Goal: Task Accomplishment & Management: Complete application form

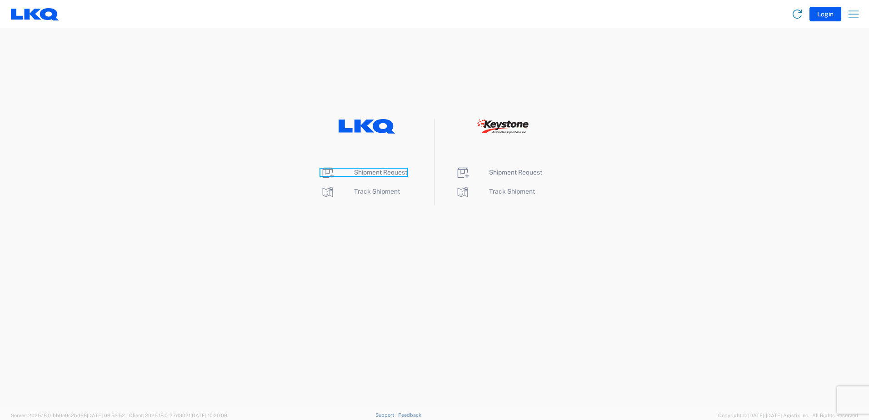
click at [389, 172] on span "Shipment Request" at bounding box center [380, 172] width 53 height 7
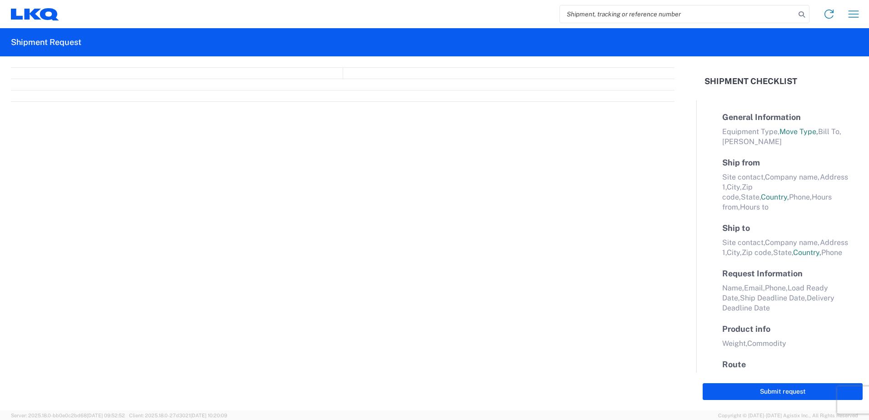
select select "FULL"
select select "LBS"
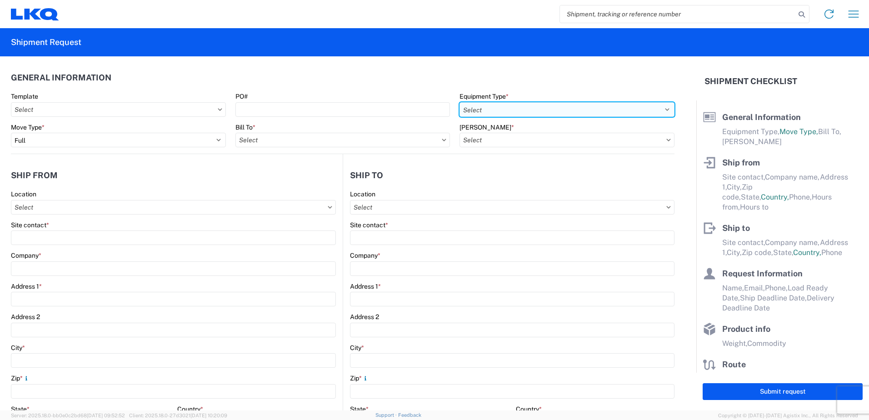
click at [534, 107] on select "Select 53’ Dry Van Flatbed Dropdeck (van) Lowboy (flatbed) Rail" at bounding box center [567, 109] width 215 height 15
select select "STDV"
click at [460, 102] on select "Select 53’ Dry Van Flatbed Dropdeck (van) Lowboy (flatbed) Rail" at bounding box center [567, 109] width 215 height 15
click at [379, 138] on input "Bill To *" at bounding box center [343, 140] width 215 height 15
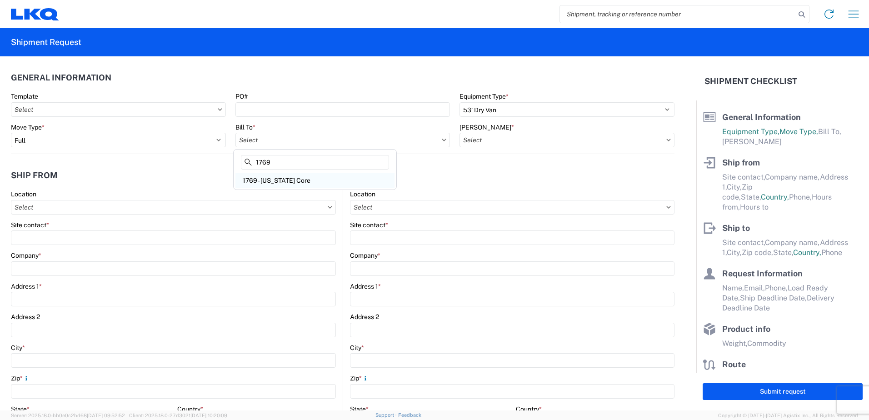
type input "1769"
click at [325, 176] on div "1769 - [US_STATE] Core" at bounding box center [315, 180] width 159 height 15
type input "1769 - [US_STATE] Core"
click at [508, 141] on input "[PERSON_NAME] *" at bounding box center [567, 140] width 215 height 15
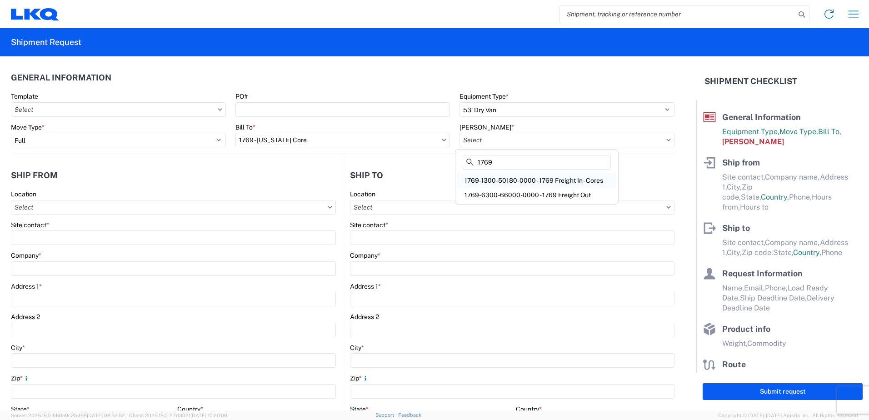
type input "1769"
click at [524, 181] on div "1769-1300-50180-0000 - 1769 Freight In - Cores" at bounding box center [536, 180] width 159 height 15
type input "1769-1300-50180-0000 - 1769 Freight In - Cores"
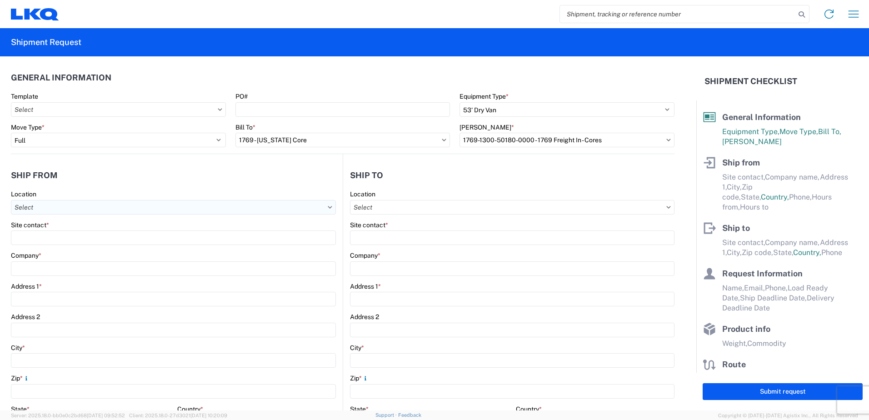
click at [213, 207] on input "Location" at bounding box center [173, 207] width 325 height 15
type input "1854"
click at [95, 250] on div "1854 - [PERSON_NAME] Auto Parts of [US_STATE]" at bounding box center [92, 248] width 159 height 15
type input "1854 - [PERSON_NAME] Auto Parts of [US_STATE]"
type input "LKQ Corporation"
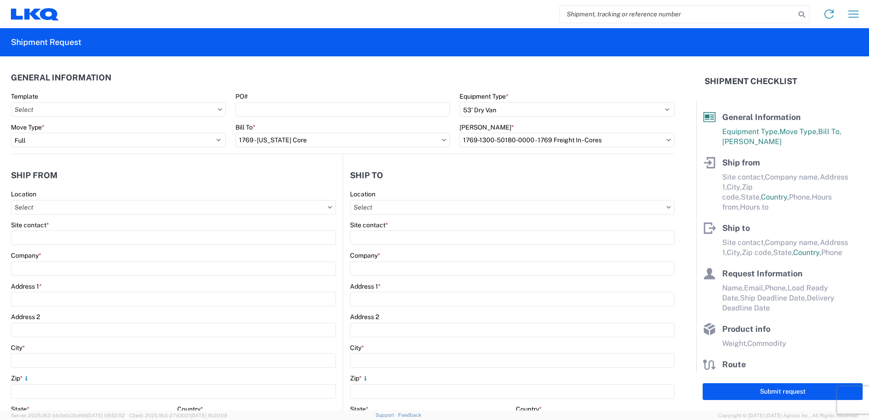
type input "[STREET_ADDRESS]"
type input "[PERSON_NAME]"
type input "98321"
select select "WA"
select select "US"
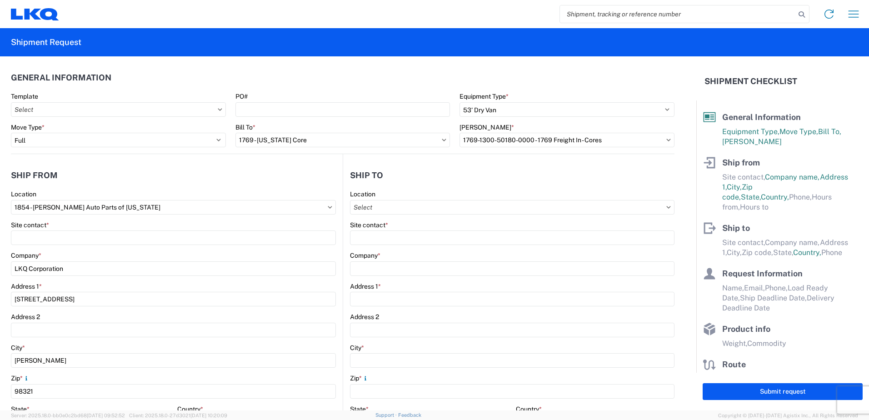
type input "07:00:00"
type input "17:00:00"
click at [454, 212] on input "Location" at bounding box center [512, 207] width 325 height 15
type input "1769"
click at [417, 247] on div "1769 - [US_STATE] Core" at bounding box center [428, 248] width 159 height 15
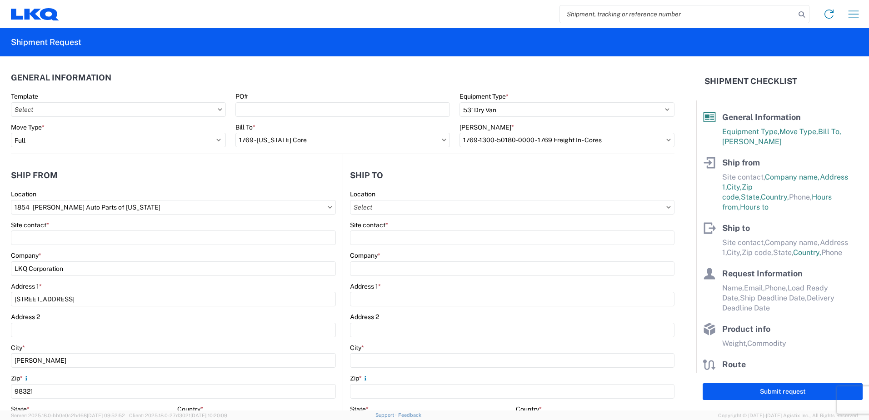
type input "1769 - [US_STATE] Core"
type input "LKQ Corporation"
type input "[STREET_ADDRESS][PERSON_NAME]"
type input "[GEOGRAPHIC_DATA]"
type input "91761"
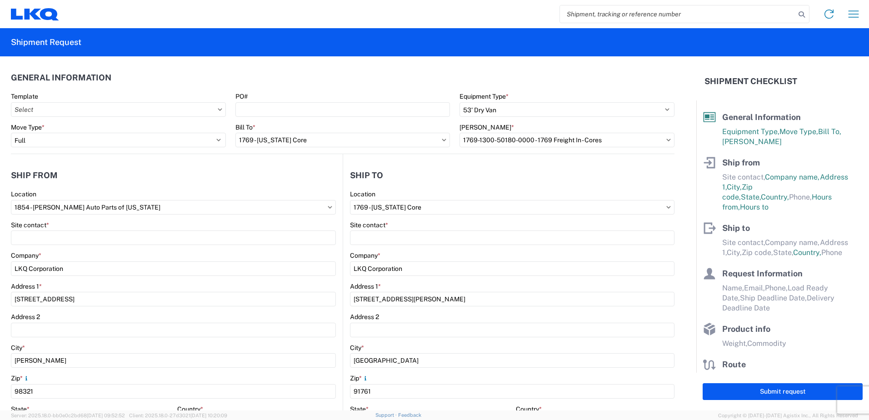
select select "US"
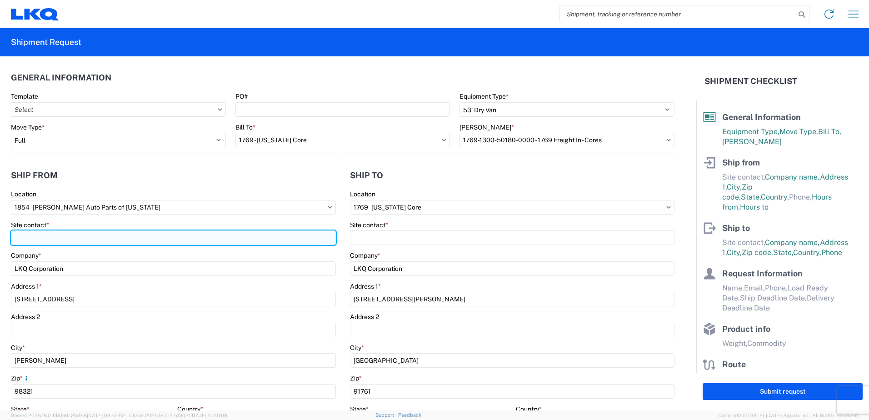
click at [200, 240] on input "Site contact *" at bounding box center [173, 238] width 325 height 15
type input "[PERSON_NAME]"
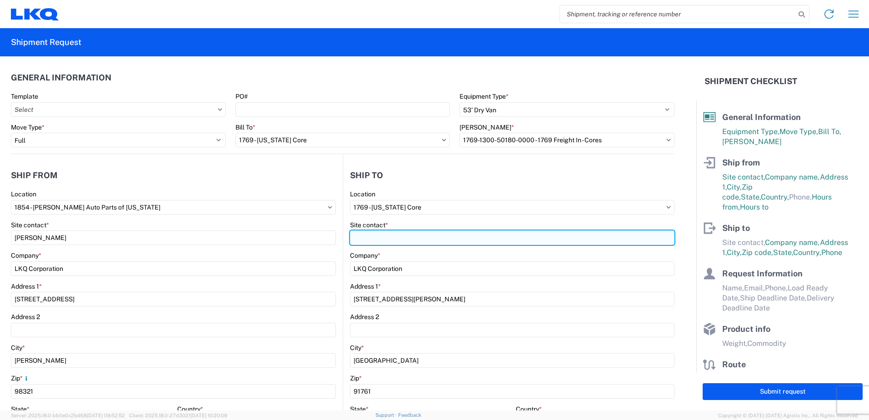
click at [389, 243] on input "Site contact *" at bounding box center [512, 238] width 325 height 15
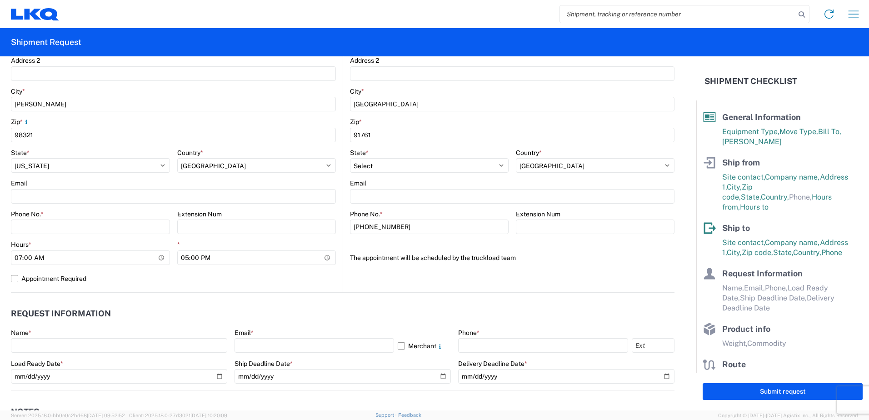
scroll to position [273, 0]
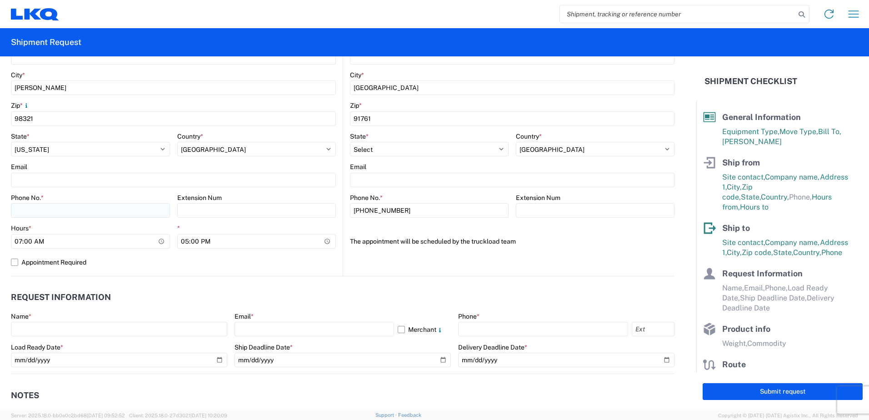
type input "[PERSON_NAME]"
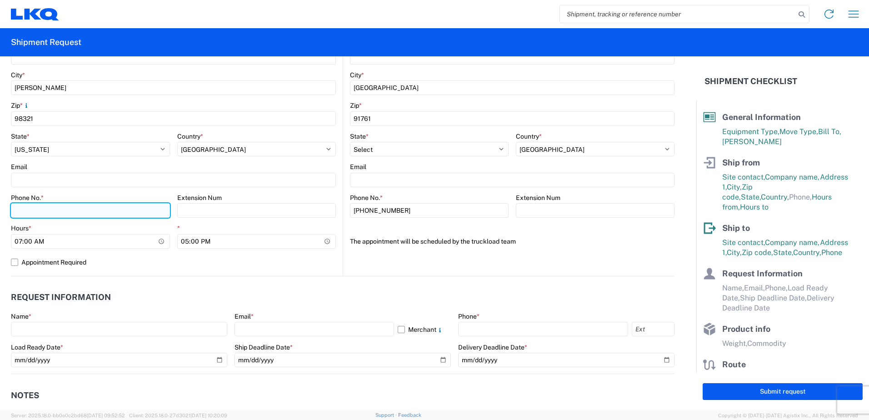
click at [70, 211] on input "Phone No. *" at bounding box center [90, 210] width 159 height 15
type input "2537364818"
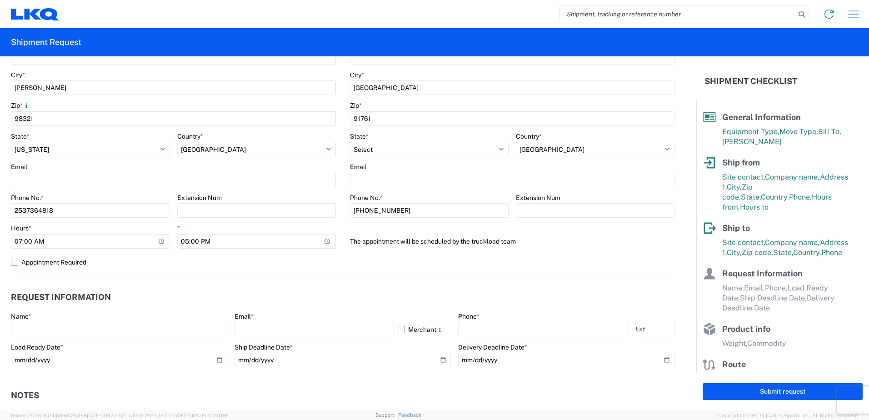
drag, startPoint x: 263, startPoint y: 268, endPoint x: 204, endPoint y: 255, distance: 60.6
click at [263, 268] on label "Appointment Required" at bounding box center [173, 262] width 325 height 15
click at [0, 0] on input "Appointment Required" at bounding box center [0, 0] width 0 height 0
select select "US"
click at [14, 260] on label "Appointment Required" at bounding box center [173, 262] width 325 height 15
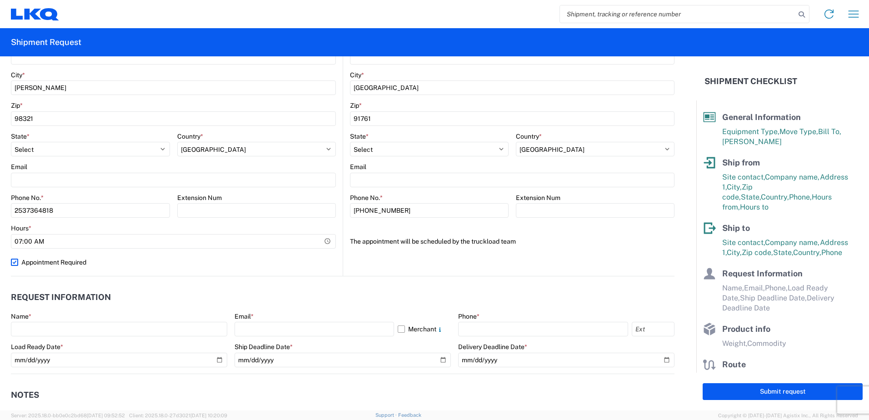
click at [0, 0] on input "Appointment Required" at bounding box center [0, 0] width 0 height 0
select select "US"
click at [185, 240] on input "17:00:00" at bounding box center [256, 241] width 159 height 15
click at [187, 242] on input "17:00:00" at bounding box center [256, 241] width 159 height 15
type input "14:30"
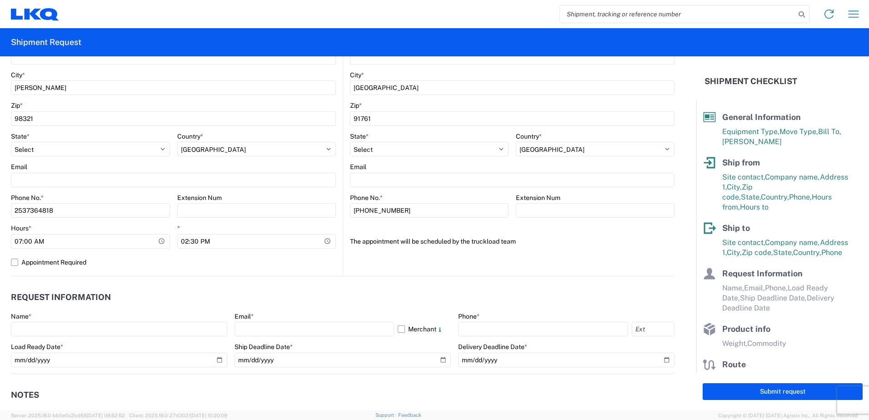
click at [14, 264] on label "Appointment Required" at bounding box center [173, 262] width 325 height 15
click at [0, 0] on input "Appointment Required" at bounding box center [0, 0] width 0 height 0
select select "US"
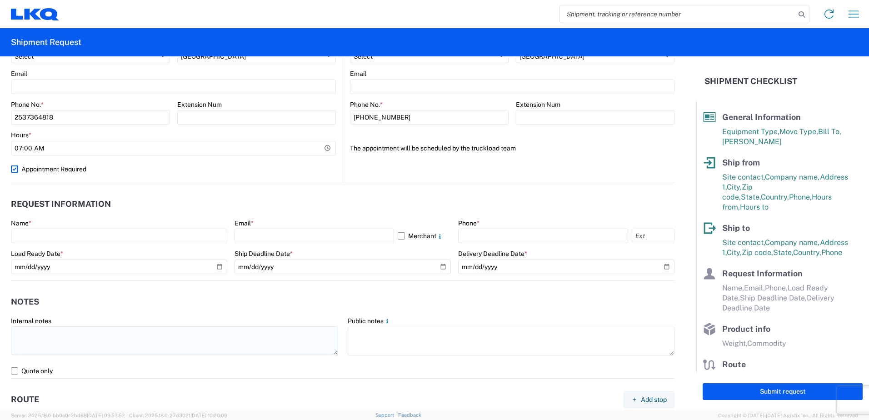
scroll to position [387, 0]
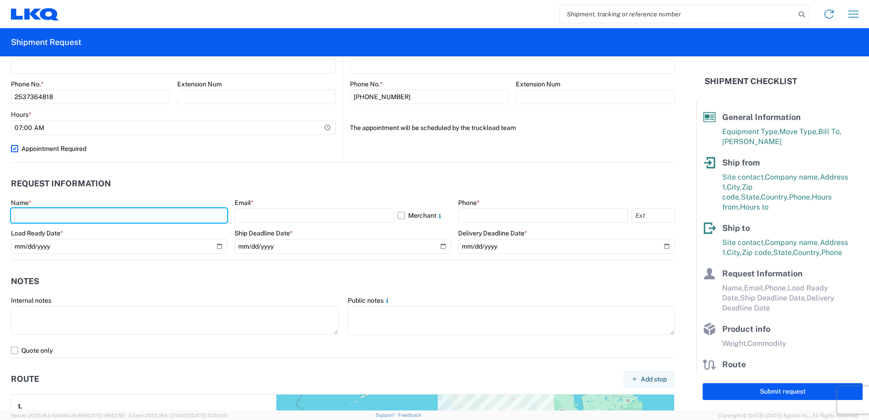
click at [109, 220] on input "text" at bounding box center [119, 215] width 216 height 15
type input "[PERSON_NAME]"
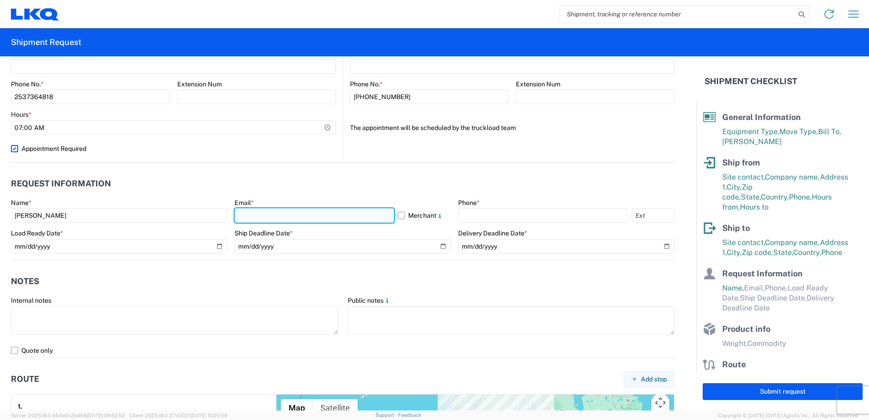
click at [286, 218] on input "text" at bounding box center [315, 215] width 160 height 15
type input "[EMAIL_ADDRESS][DOMAIN_NAME]"
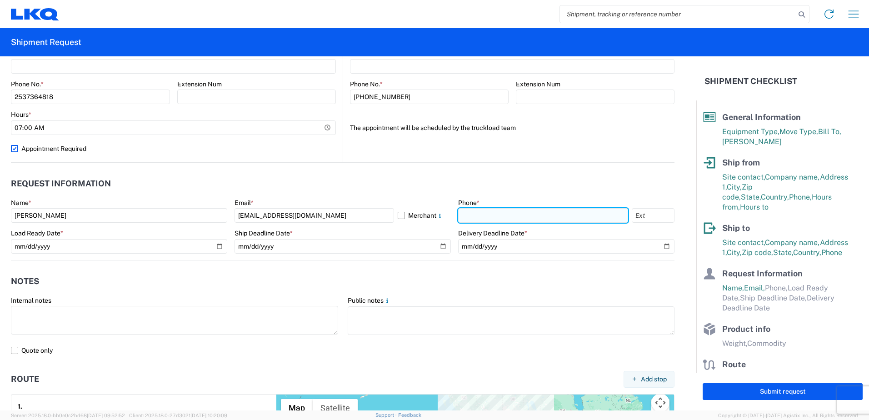
click at [491, 213] on input "text" at bounding box center [543, 215] width 170 height 15
type input "2537364818"
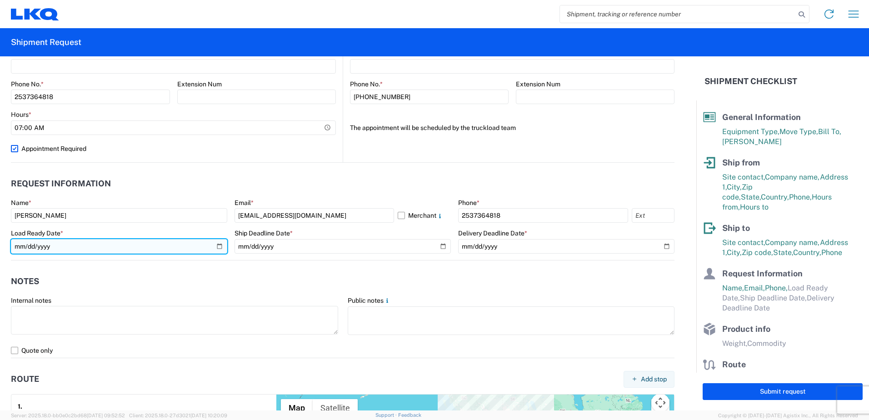
click at [220, 246] on input "date" at bounding box center [119, 246] width 216 height 15
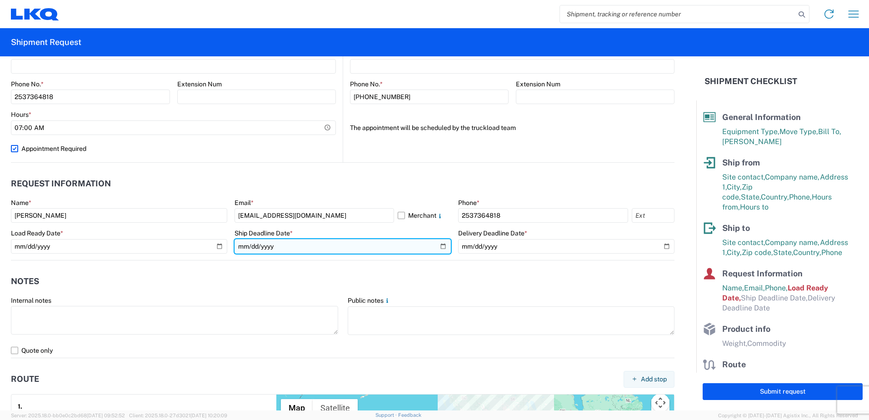
click at [438, 246] on input "date" at bounding box center [343, 246] width 216 height 15
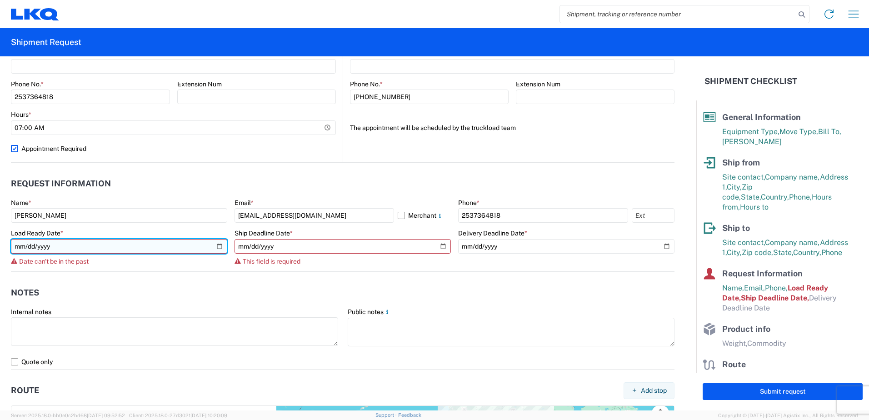
click at [218, 247] on input "[DATE]" at bounding box center [119, 246] width 216 height 15
type input "[DATE]"
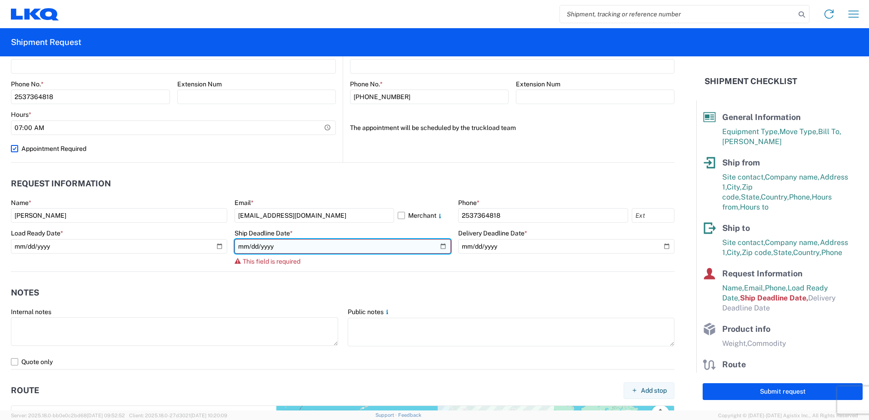
click at [440, 248] on input "date" at bounding box center [343, 246] width 216 height 15
type input "[DATE]"
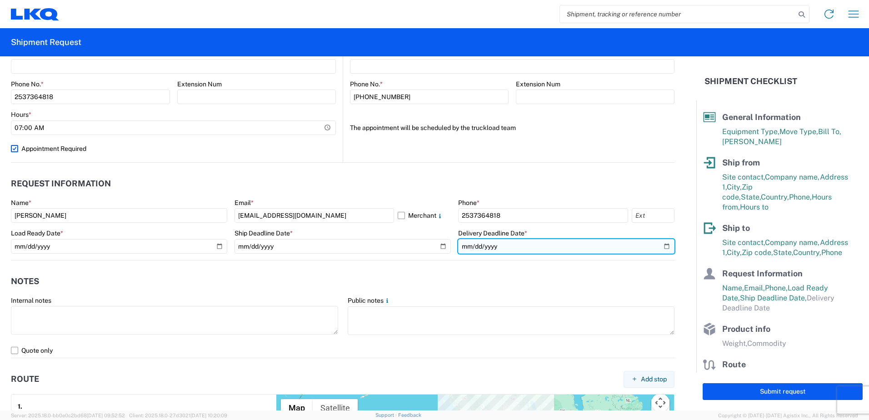
click at [661, 244] on input "date" at bounding box center [566, 246] width 216 height 15
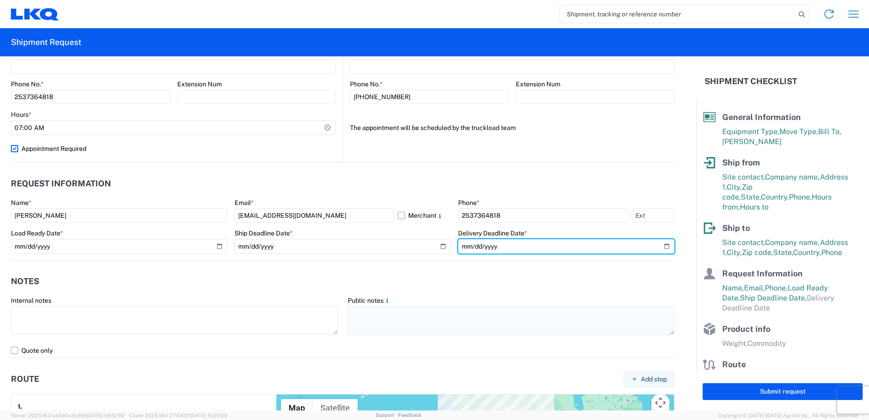
type input "[DATE]"
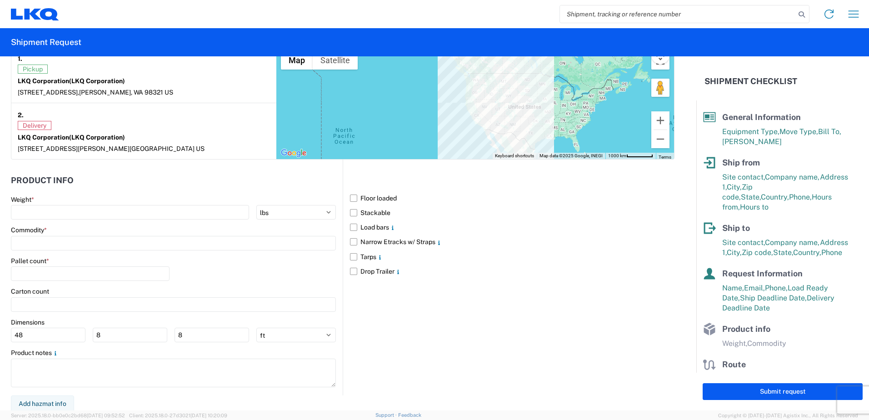
scroll to position [736, 0]
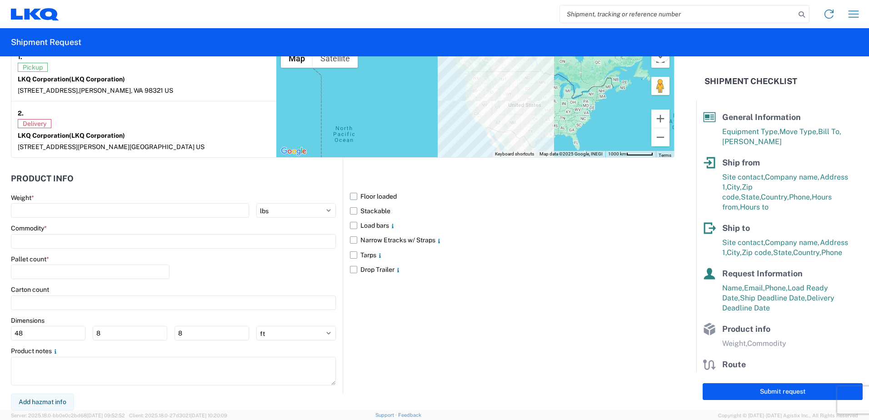
click at [351, 197] on label "Floor loaded" at bounding box center [512, 196] width 325 height 15
click at [0, 0] on input "Floor loaded" at bounding box center [0, 0] width 0 height 0
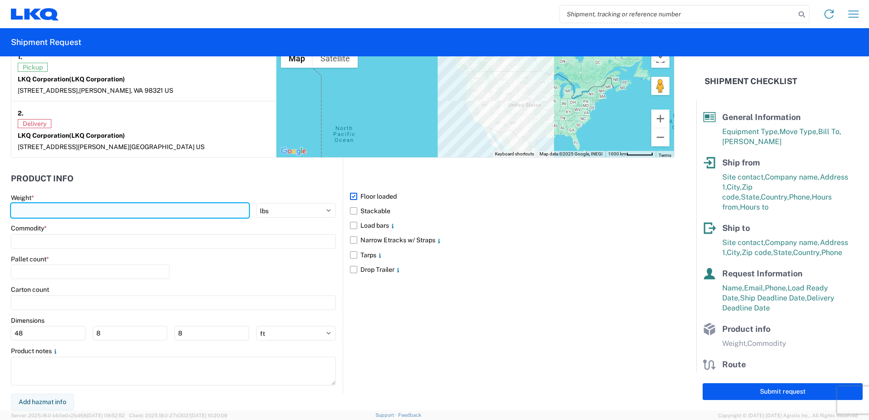
click at [155, 213] on input "number" at bounding box center [130, 210] width 238 height 15
type input "42000"
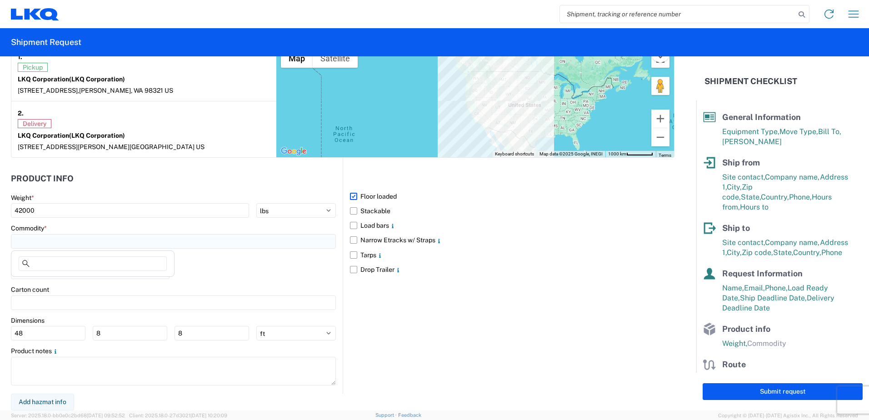
click at [51, 243] on input at bounding box center [173, 241] width 325 height 15
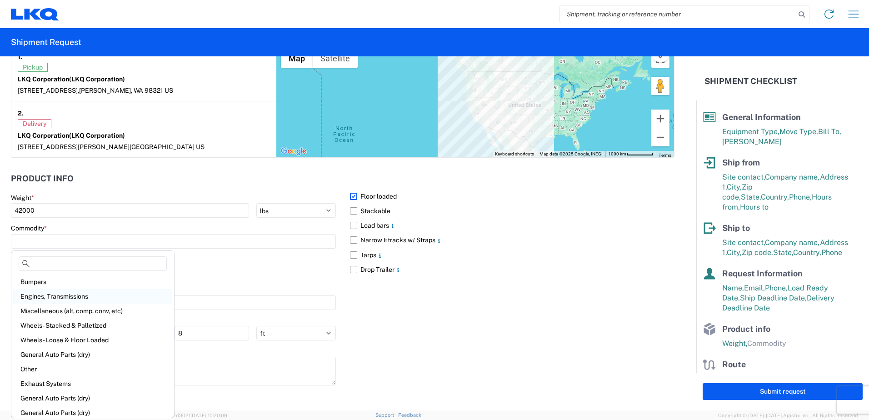
click at [69, 299] on div "Engines, Transmissions" at bounding box center [92, 296] width 159 height 15
type input "Engines, Transmissions"
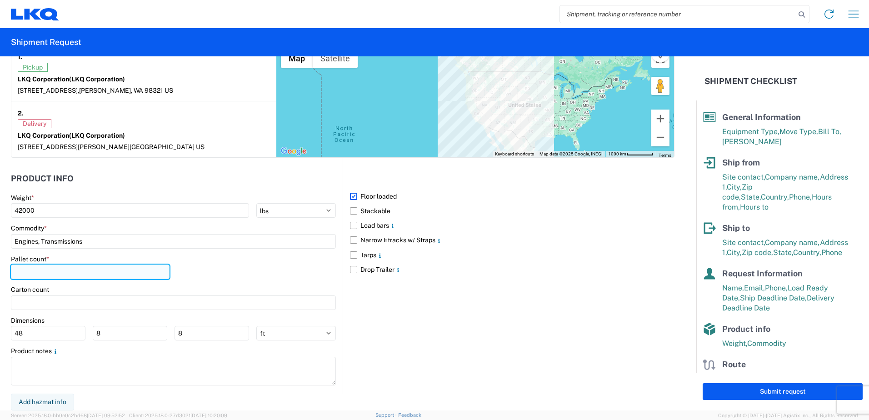
click at [60, 276] on input "number" at bounding box center [90, 272] width 159 height 15
type input "22"
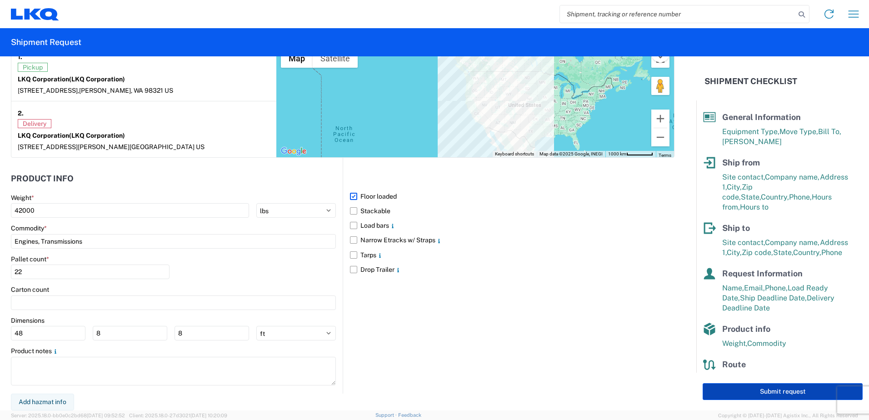
click at [762, 389] on button "Submit request" at bounding box center [783, 391] width 160 height 17
select select "US"
